Goal: Navigation & Orientation: Find specific page/section

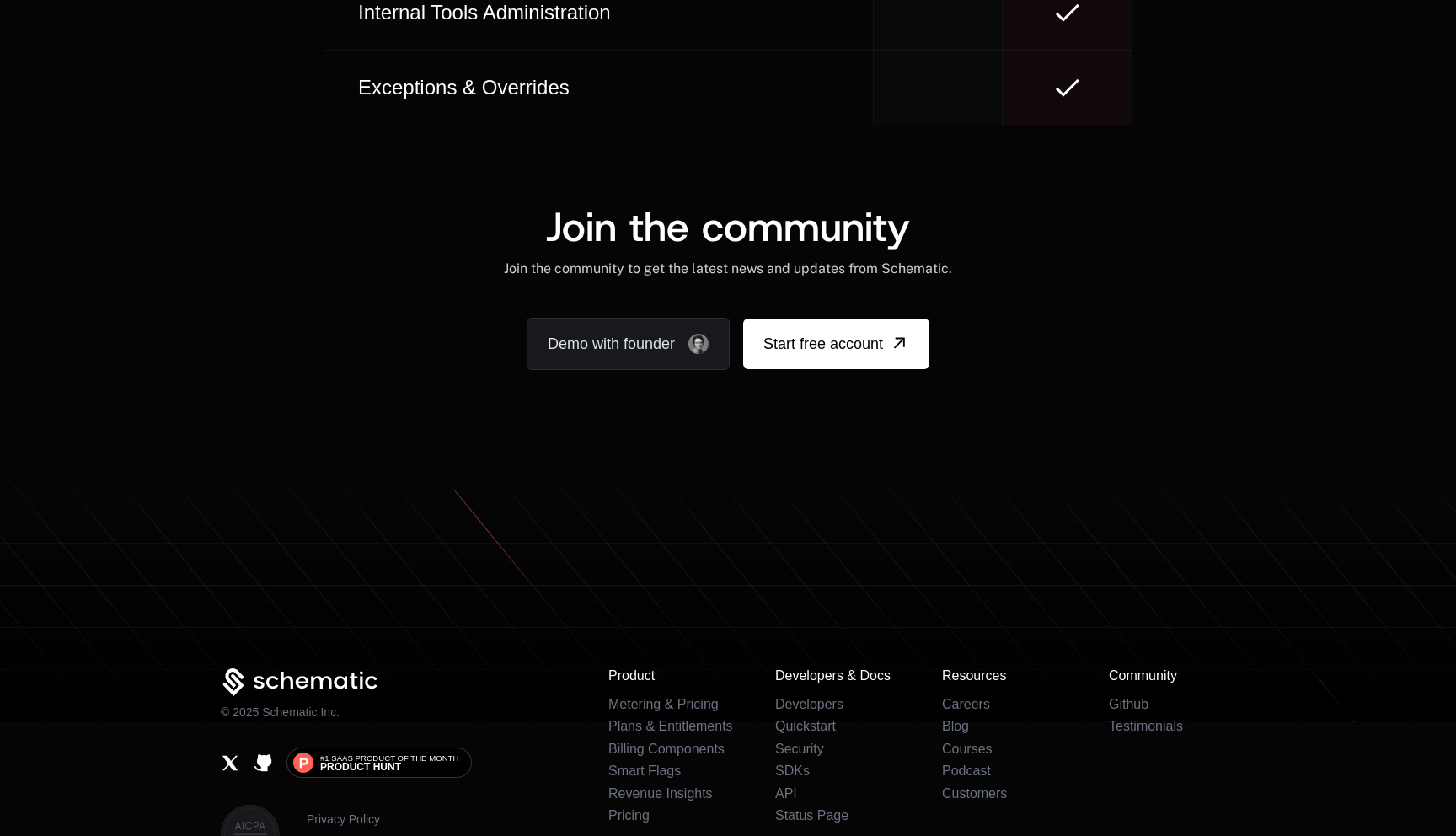
scroll to position [10232, 0]
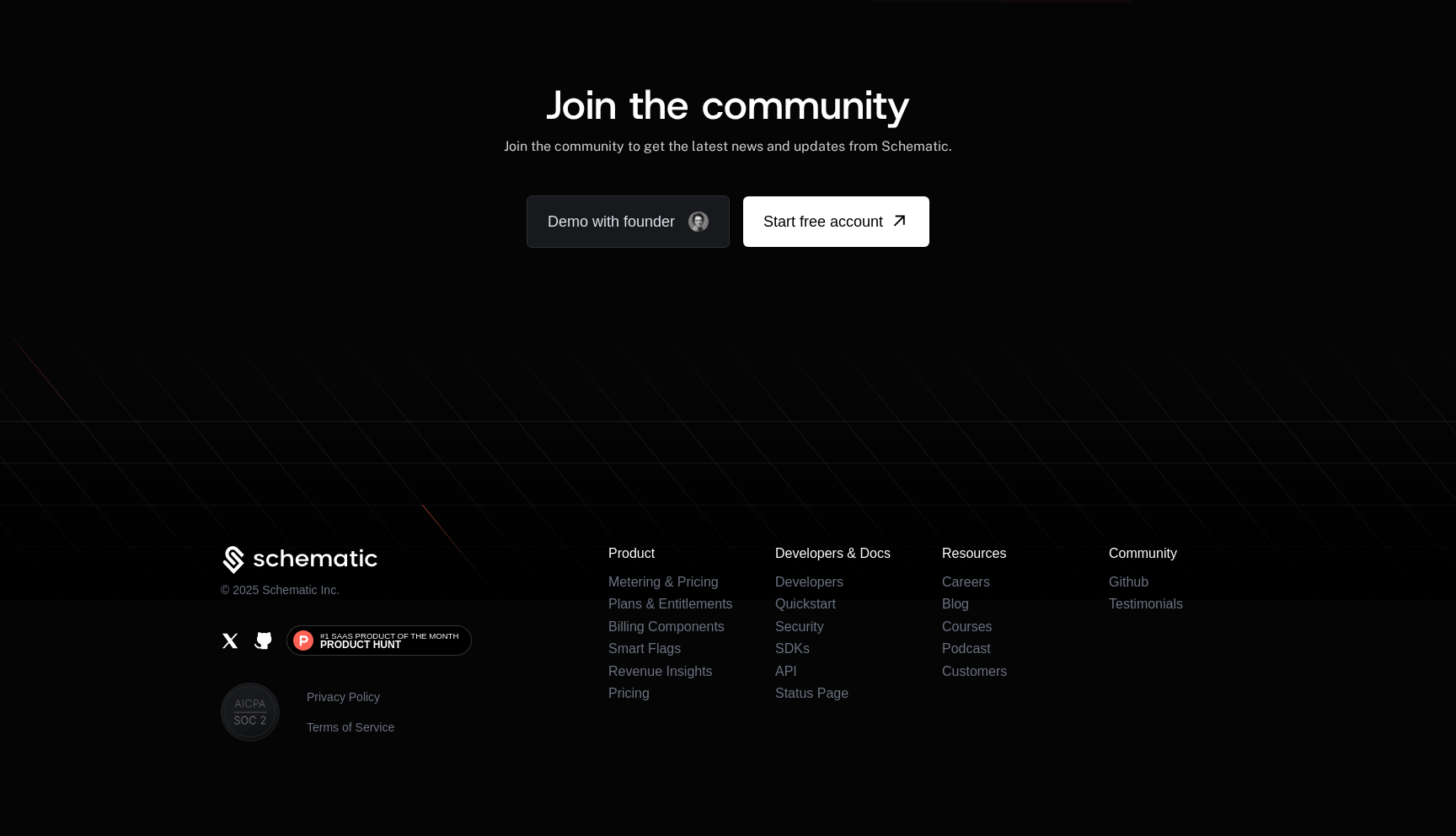
click at [231, 645] on icon "X" at bounding box center [230, 640] width 15 height 14
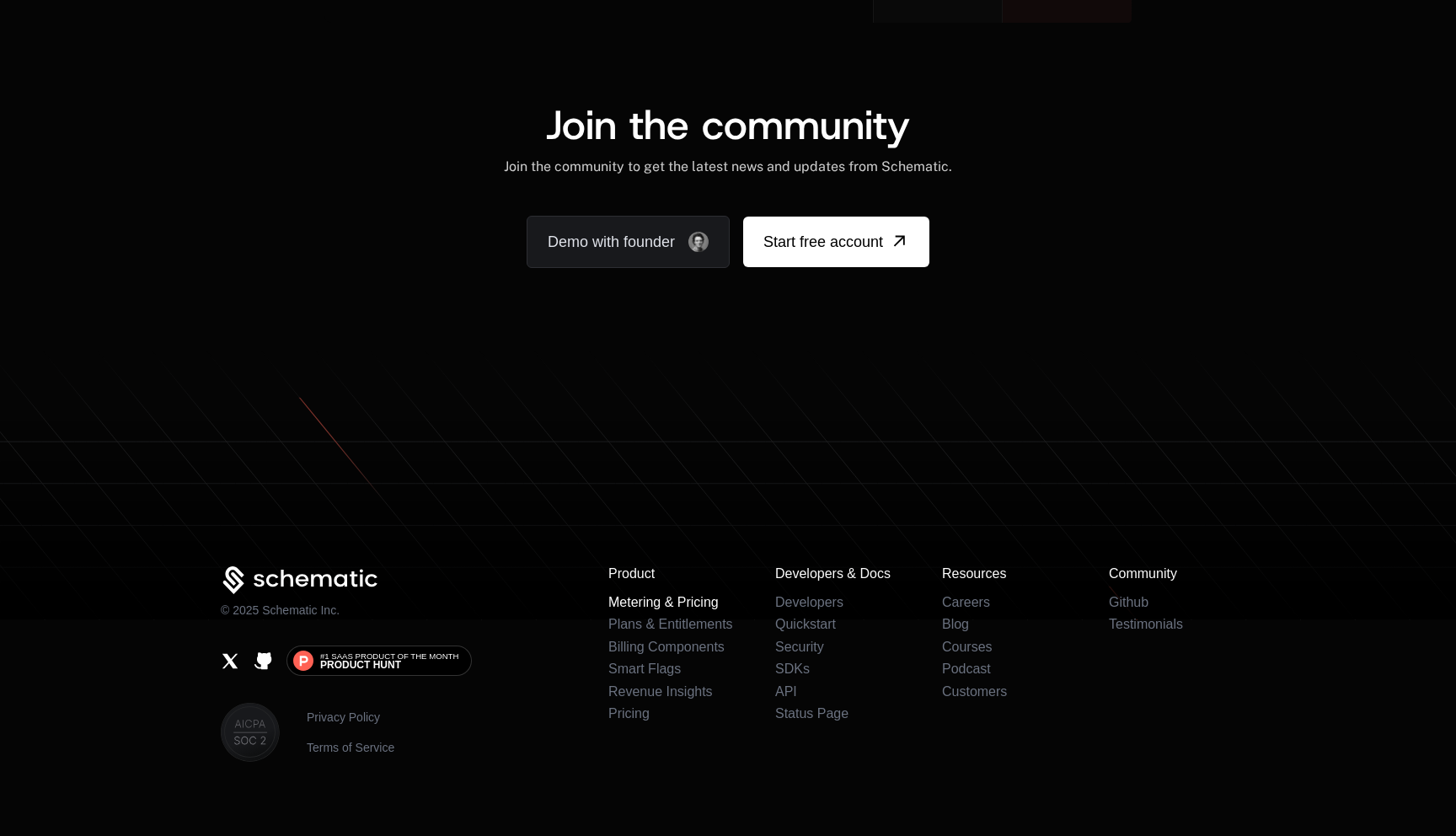
scroll to position [10226, 0]
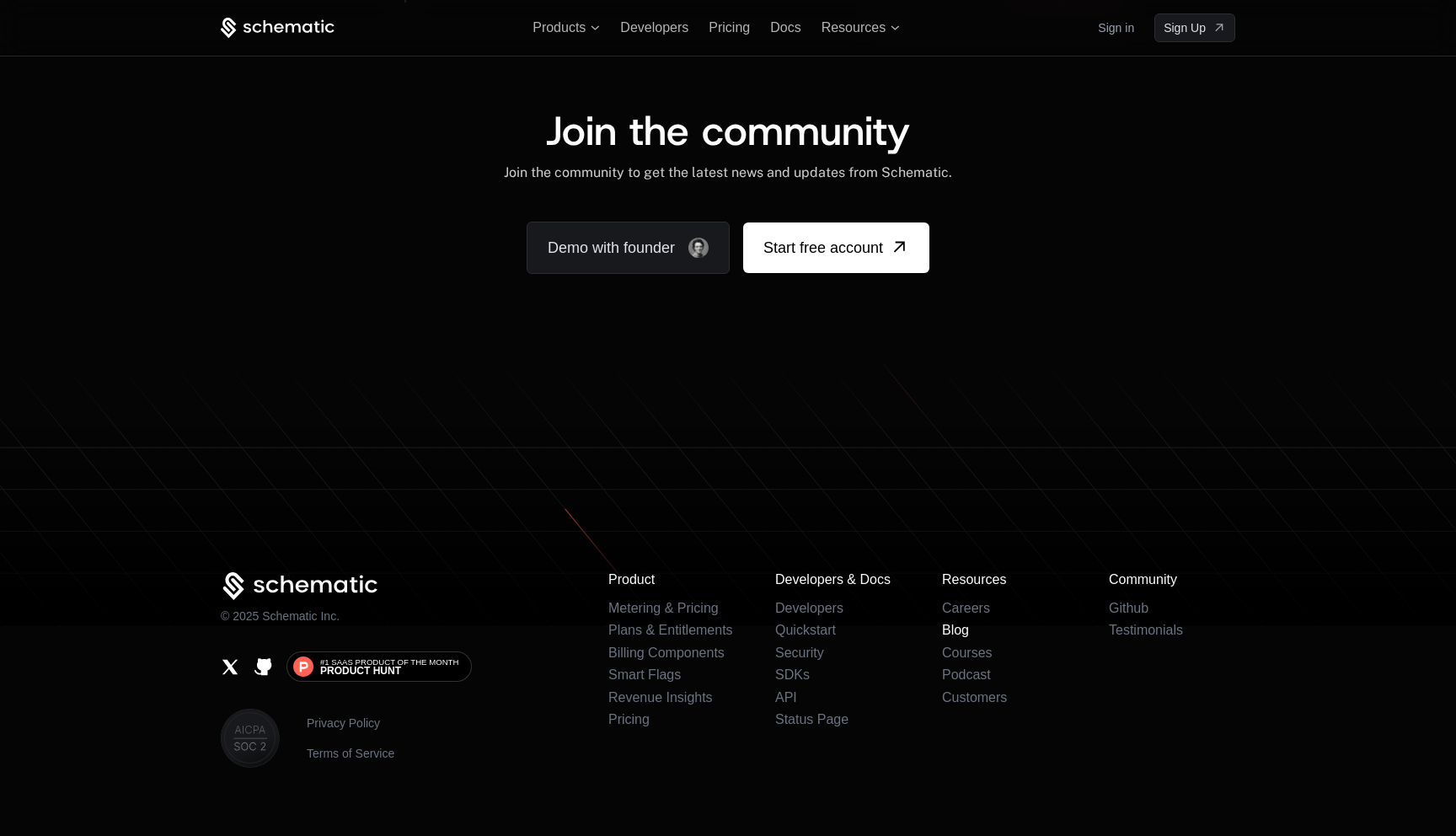
click at [955, 630] on link "Blog" at bounding box center [955, 630] width 27 height 14
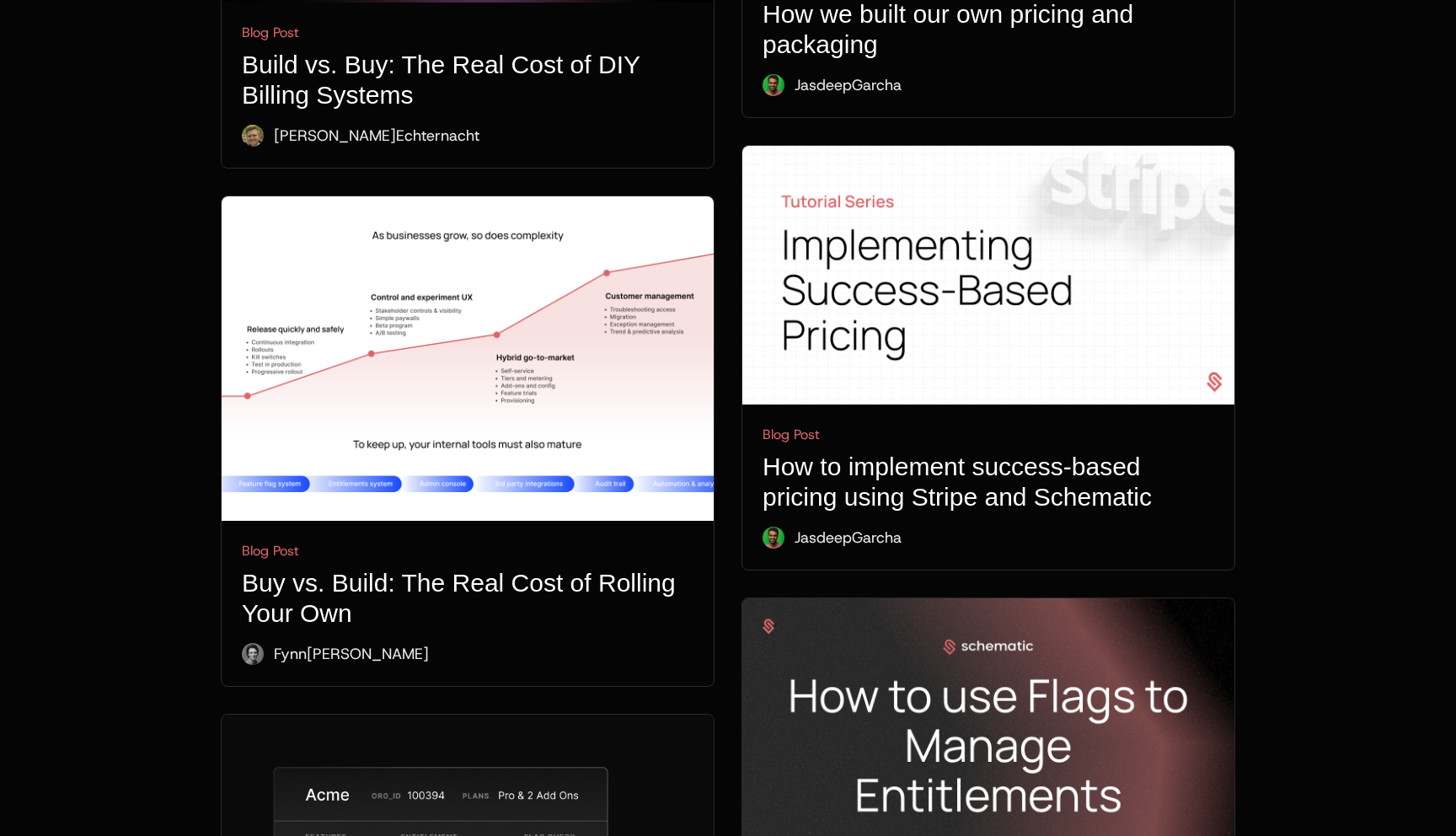
scroll to position [4393, 0]
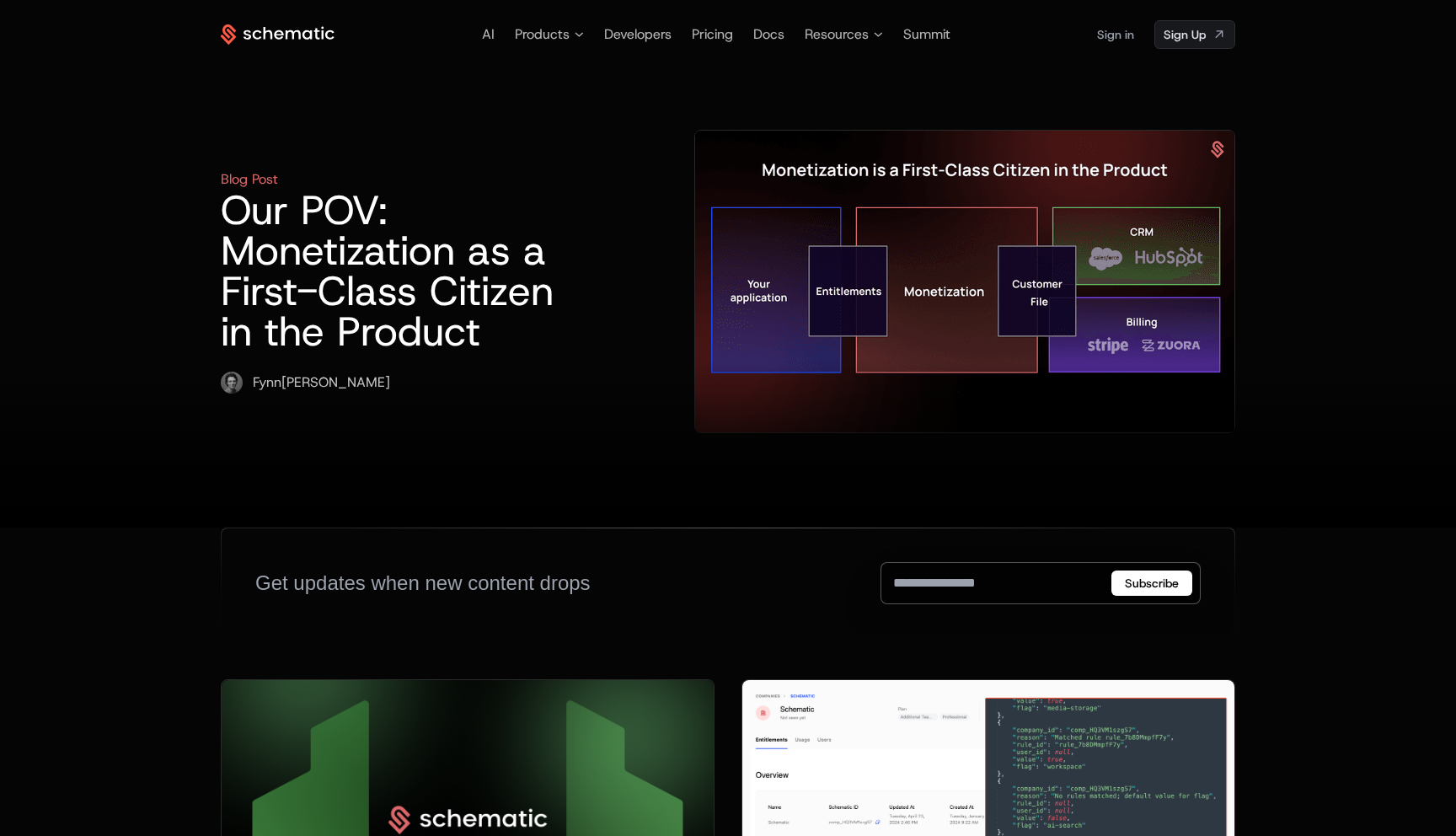
click at [292, 39] on icon at bounding box center [293, 34] width 15 height 9
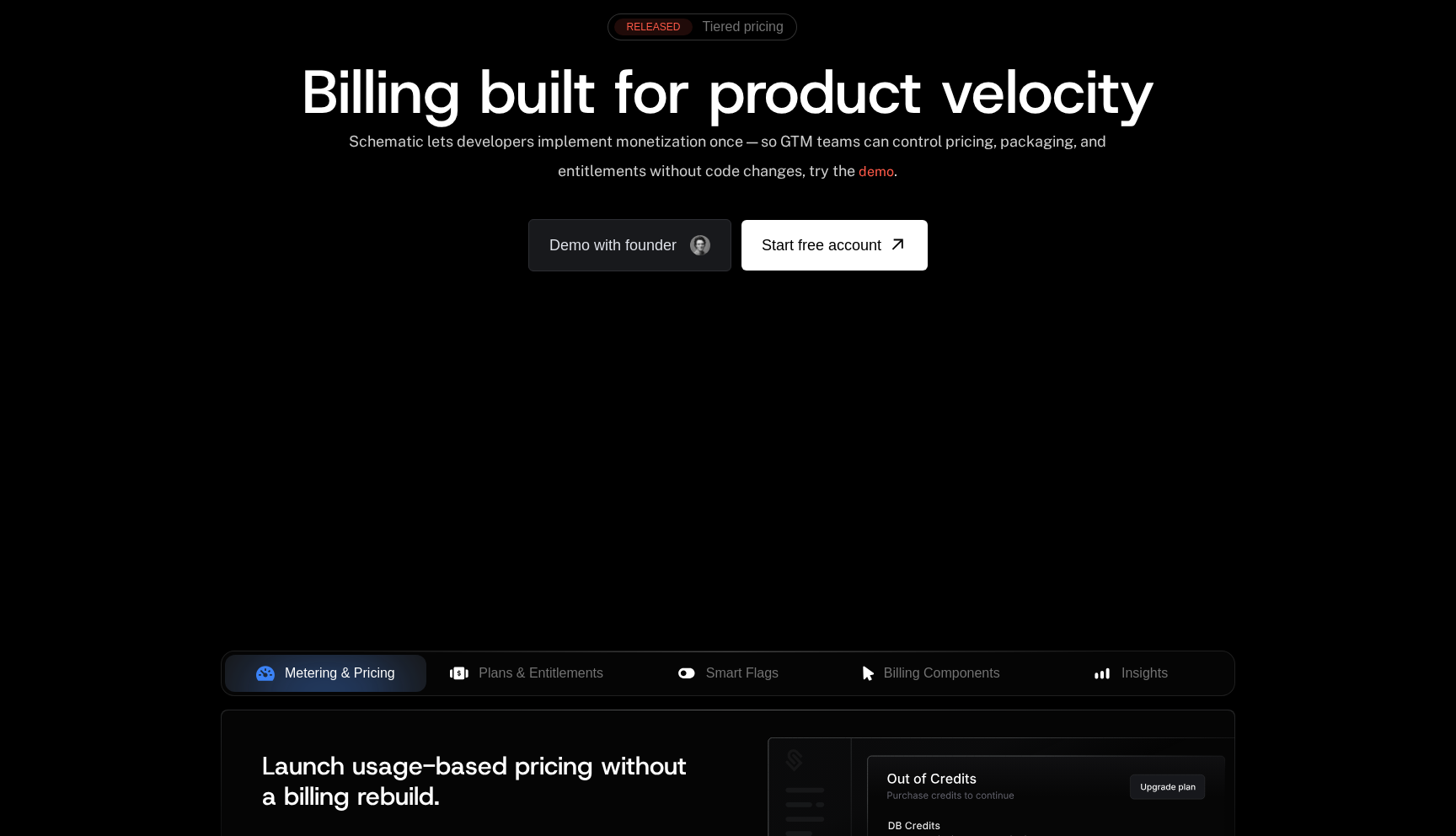
scroll to position [281, 0]
